Goal: Information Seeking & Learning: Learn about a topic

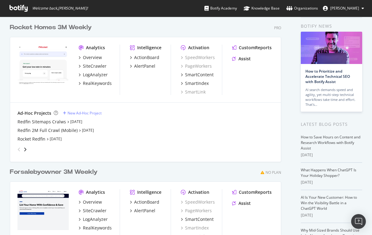
scroll to position [13, 0]
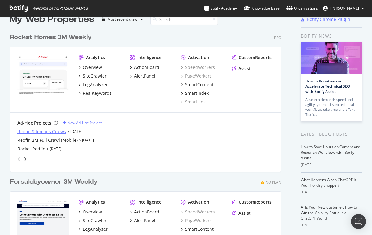
click at [40, 132] on div "Redfin Sitemaps Cralws" at bounding box center [42, 131] width 49 height 6
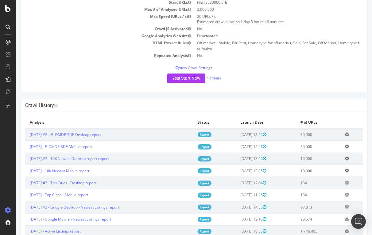
scroll to position [92, 0]
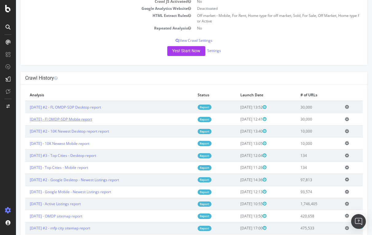
click at [76, 119] on link "[DATE] - Fl OMDP-SDP Mobile report" at bounding box center [61, 118] width 62 height 5
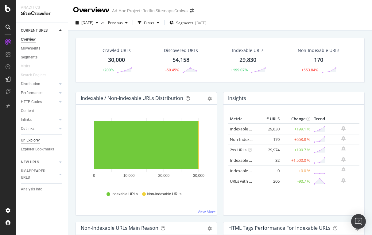
click at [30, 139] on div "Url Explorer" at bounding box center [30, 140] width 19 height 6
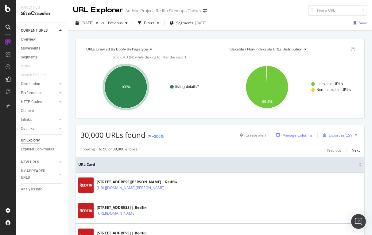
click at [297, 135] on div "Manage Columns" at bounding box center [298, 134] width 30 height 5
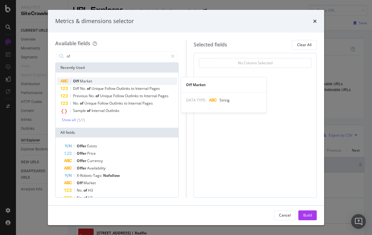
type input "of"
click at [82, 80] on span "Market" at bounding box center [86, 80] width 12 height 5
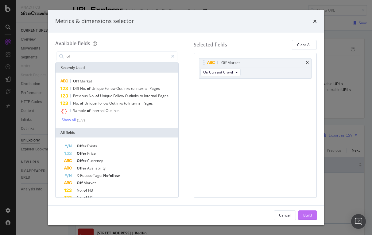
click at [312, 216] on button "Build" at bounding box center [308, 215] width 18 height 10
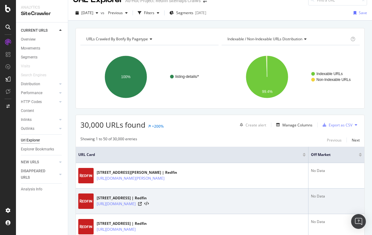
scroll to position [6, 0]
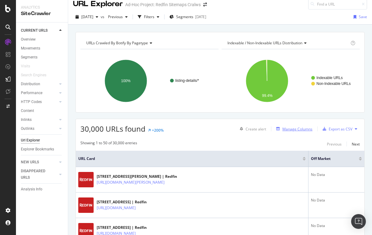
click at [304, 127] on div "Manage Columns" at bounding box center [298, 128] width 30 height 5
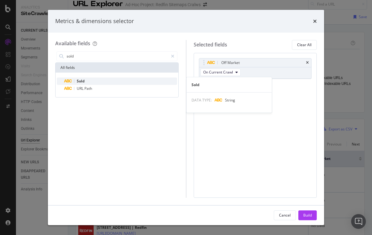
type input "sold"
click at [95, 78] on div "Sold" at bounding box center [120, 80] width 113 height 7
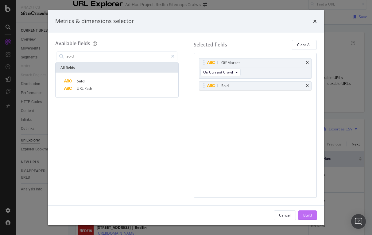
click at [306, 219] on div "Build" at bounding box center [307, 214] width 9 height 9
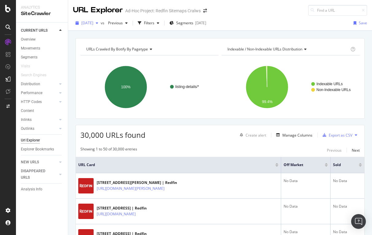
click at [93, 23] on span "[DATE]" at bounding box center [87, 22] width 12 height 5
click at [265, 27] on div "[DATE] vs Previous Filters Segments [DATE] Save" at bounding box center [220, 24] width 304 height 12
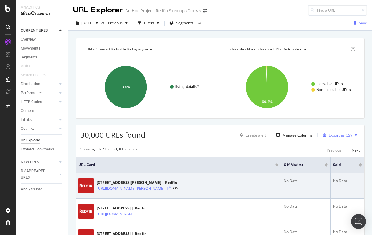
click at [171, 187] on icon at bounding box center [169, 188] width 4 height 4
